Goal: Register for event/course

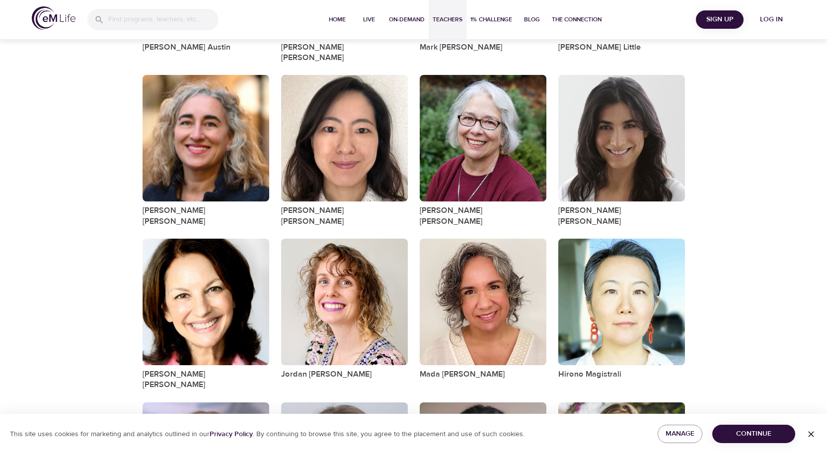
scroll to position [745, 0]
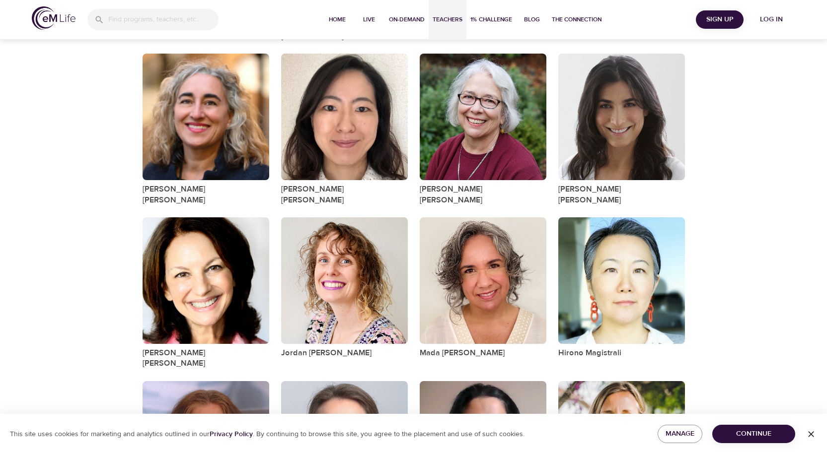
click at [739, 430] on span "Continue" at bounding box center [753, 434] width 67 height 12
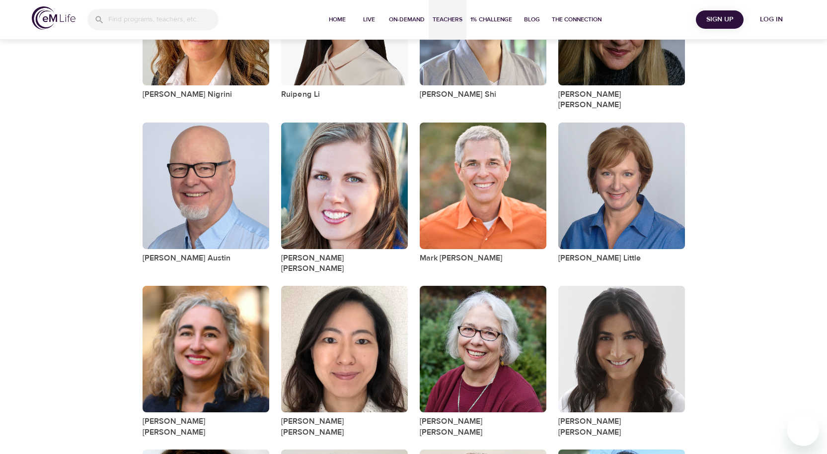
scroll to position [497, 0]
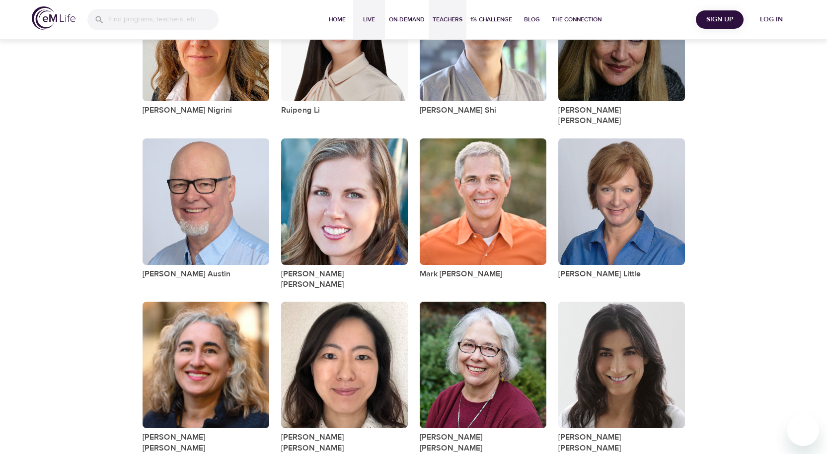
click at [371, 17] on span "Live" at bounding box center [369, 19] width 24 height 10
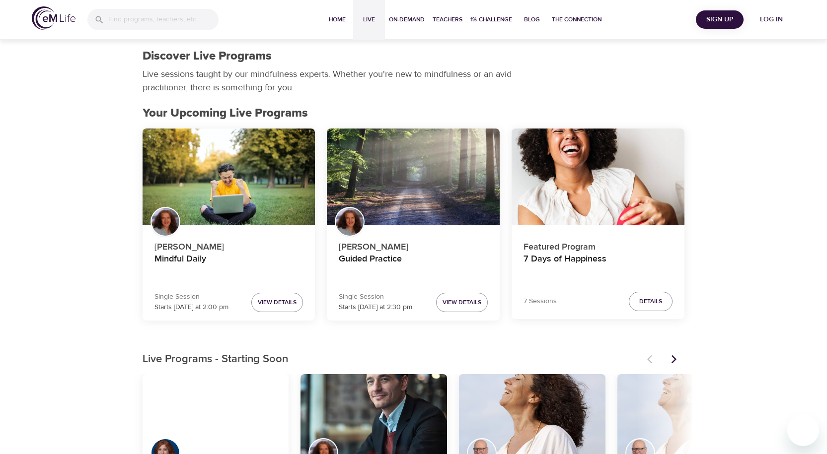
scroll to position [50, 0]
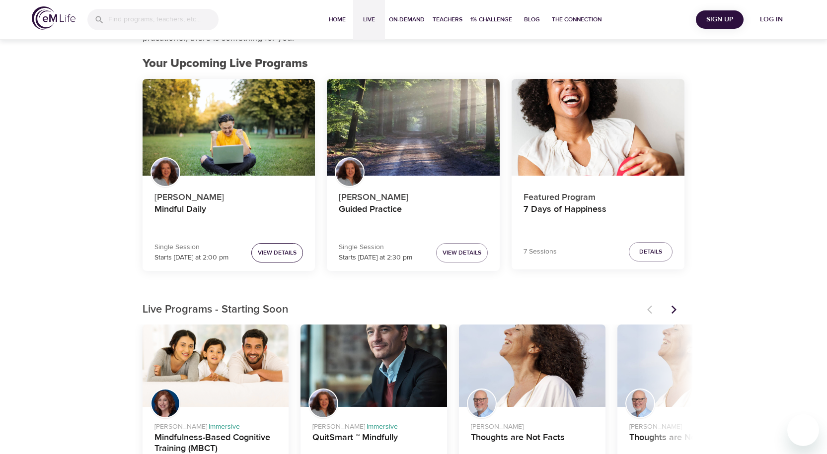
click at [277, 254] on span "View Details" at bounding box center [277, 253] width 39 height 10
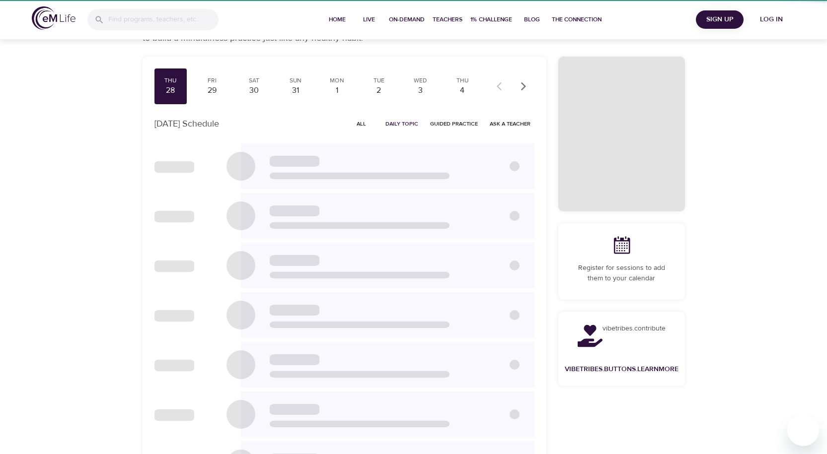
scroll to position [46, 0]
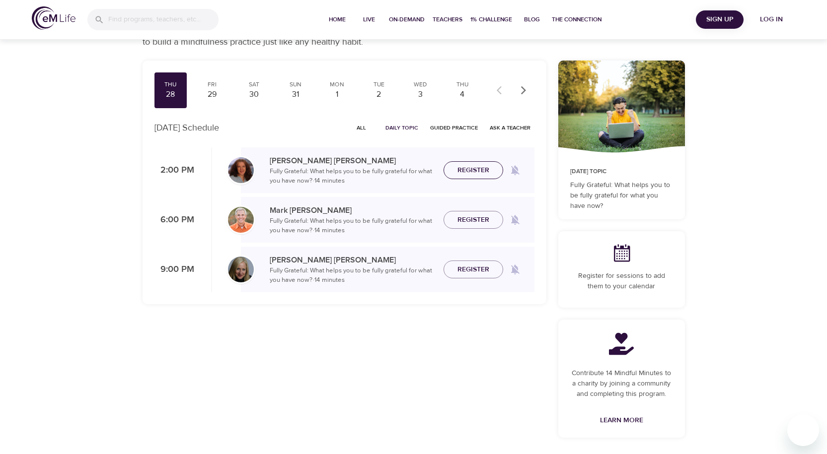
click at [470, 170] on span "Register" at bounding box center [473, 170] width 32 height 12
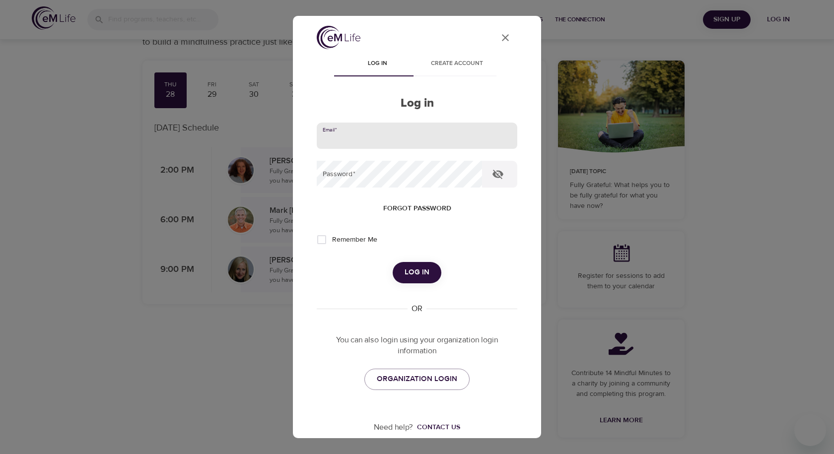
click at [368, 140] on input "email" at bounding box center [417, 136] width 201 height 27
type input "[EMAIL_ADDRESS][DOMAIN_NAME]"
click at [500, 175] on icon "button" at bounding box center [498, 174] width 12 height 12
click at [405, 274] on span "Log in" at bounding box center [417, 272] width 25 height 13
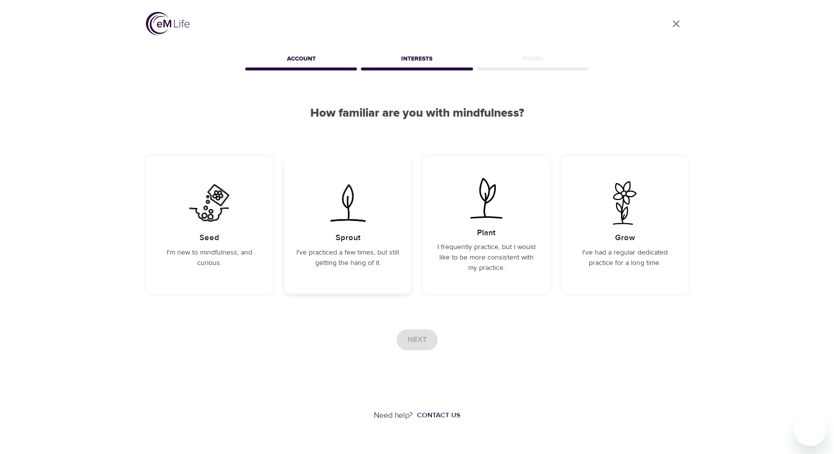
click at [351, 223] on img at bounding box center [348, 203] width 50 height 44
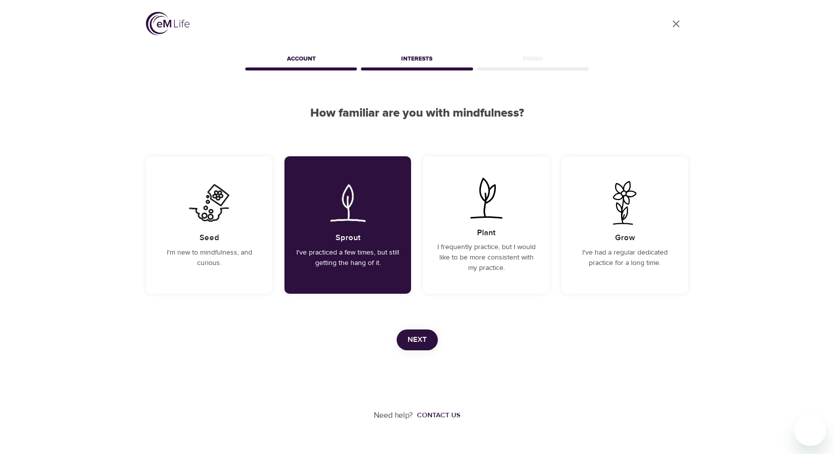
click at [417, 335] on span "Next" at bounding box center [417, 340] width 19 height 13
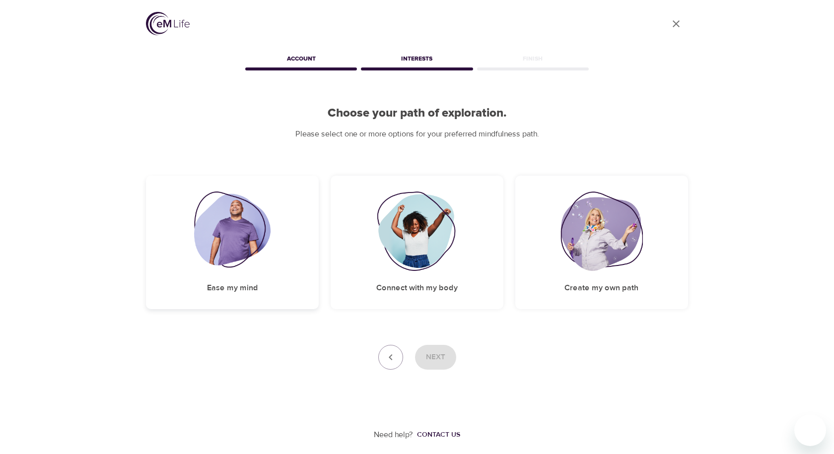
click at [259, 286] on div "Ease my mind" at bounding box center [232, 243] width 173 height 134
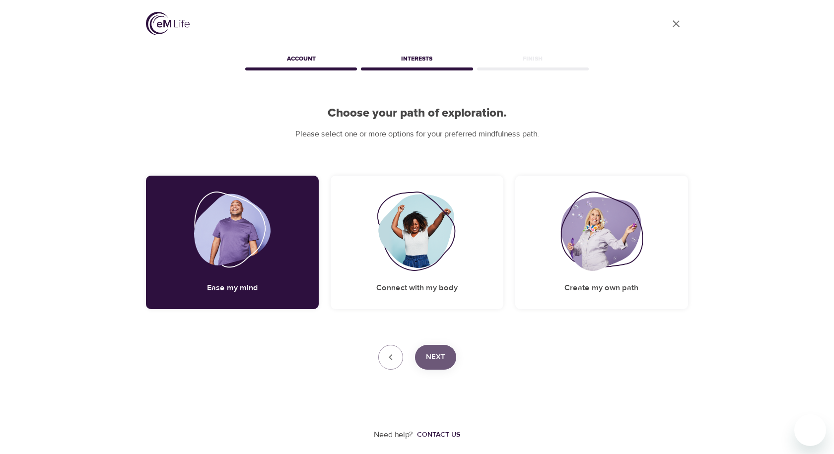
click at [441, 360] on span "Next" at bounding box center [435, 357] width 19 height 13
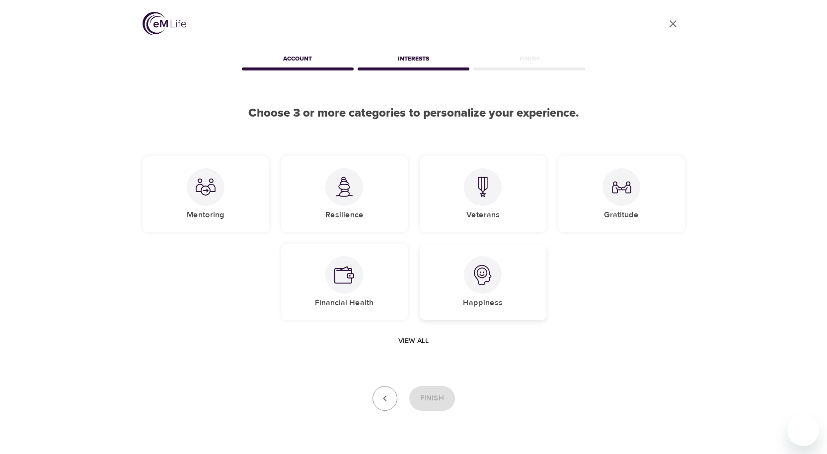
click at [486, 288] on div at bounding box center [483, 275] width 38 height 38
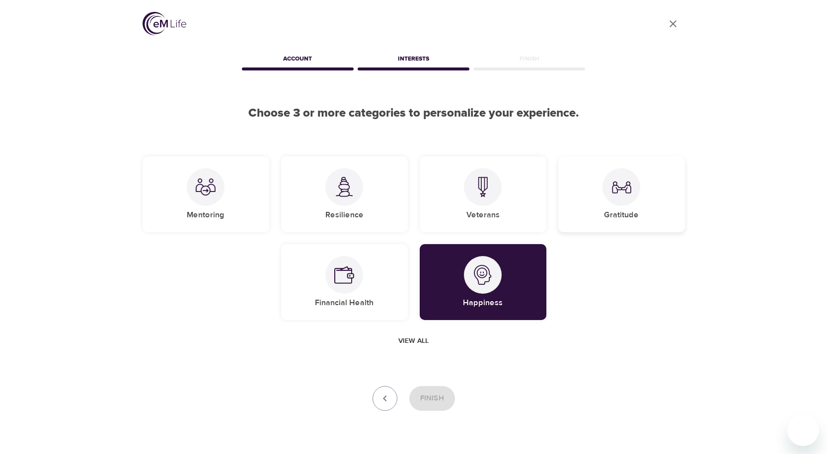
click at [619, 188] on img at bounding box center [621, 187] width 20 height 20
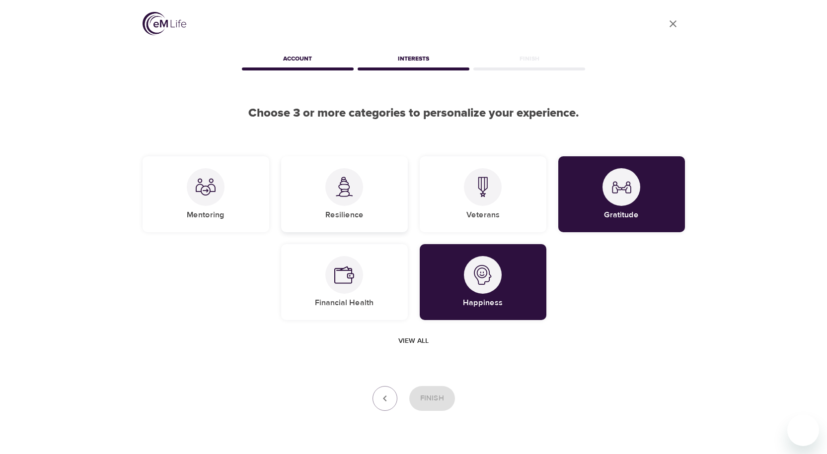
click at [355, 194] on div at bounding box center [344, 187] width 38 height 38
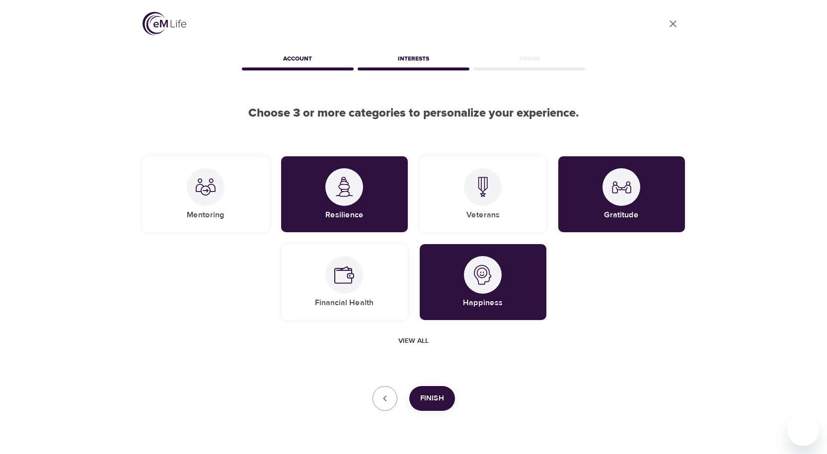
click at [434, 394] on span "Finish" at bounding box center [432, 398] width 24 height 13
